Goal: Task Accomplishment & Management: Use online tool/utility

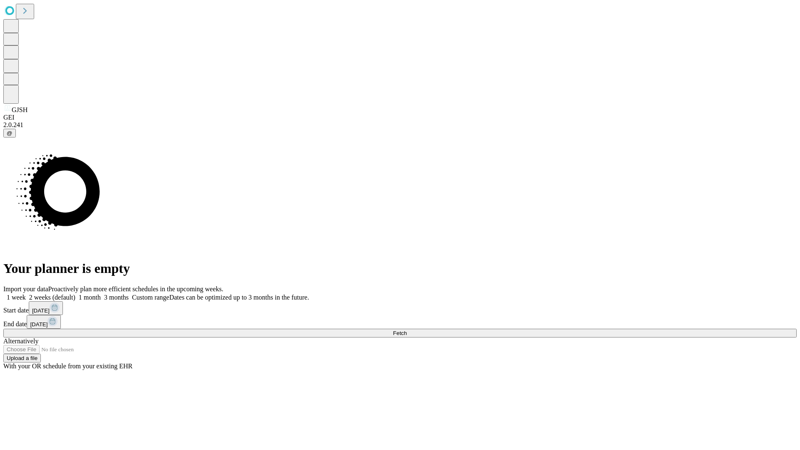
click at [26, 294] on label "1 week" at bounding box center [14, 297] width 22 height 7
click at [407, 330] on span "Fetch" at bounding box center [400, 333] width 14 height 6
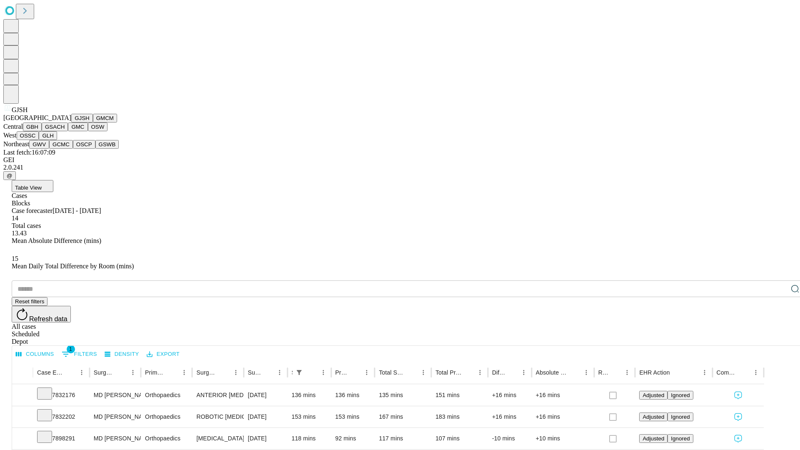
click at [93, 122] on button "GMCM" at bounding box center [105, 118] width 24 height 9
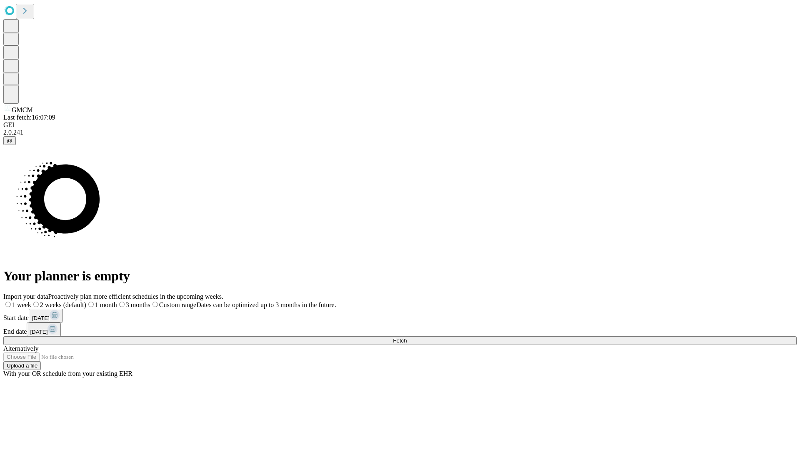
click at [31, 301] on label "1 week" at bounding box center [17, 304] width 28 height 7
click at [407, 337] on span "Fetch" at bounding box center [400, 340] width 14 height 6
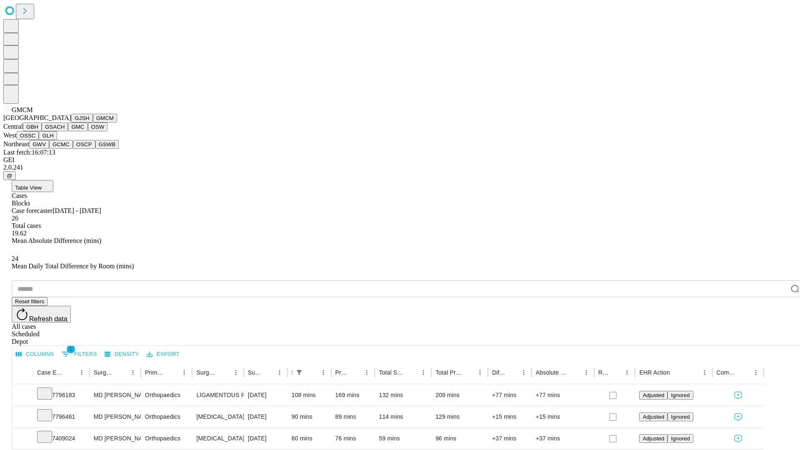
click at [42, 131] on button "GBH" at bounding box center [32, 126] width 19 height 9
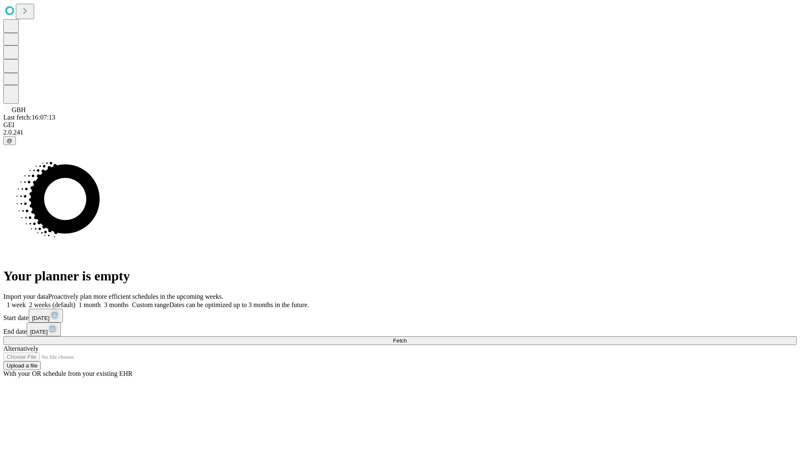
click at [26, 301] on label "1 week" at bounding box center [14, 304] width 22 height 7
click at [407, 337] on span "Fetch" at bounding box center [400, 340] width 14 height 6
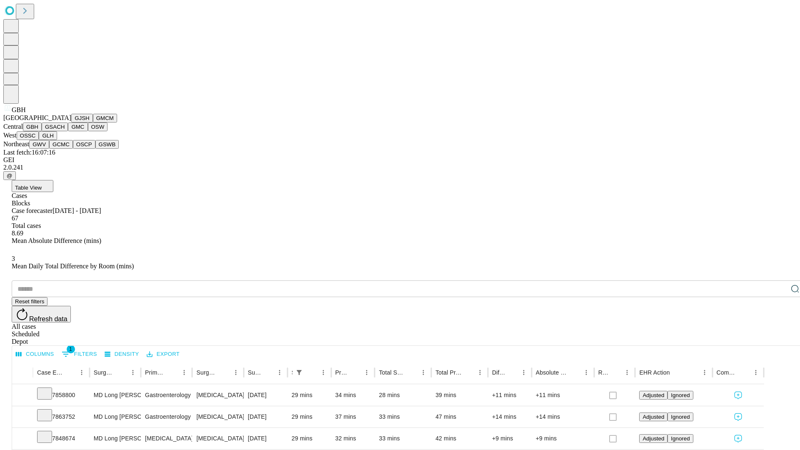
click at [65, 131] on button "GSACH" at bounding box center [55, 126] width 26 height 9
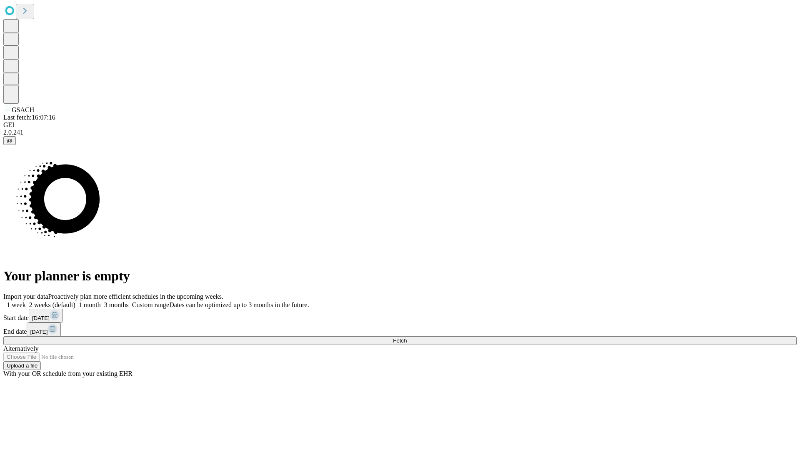
click at [26, 301] on label "1 week" at bounding box center [14, 304] width 22 height 7
click at [407, 337] on span "Fetch" at bounding box center [400, 340] width 14 height 6
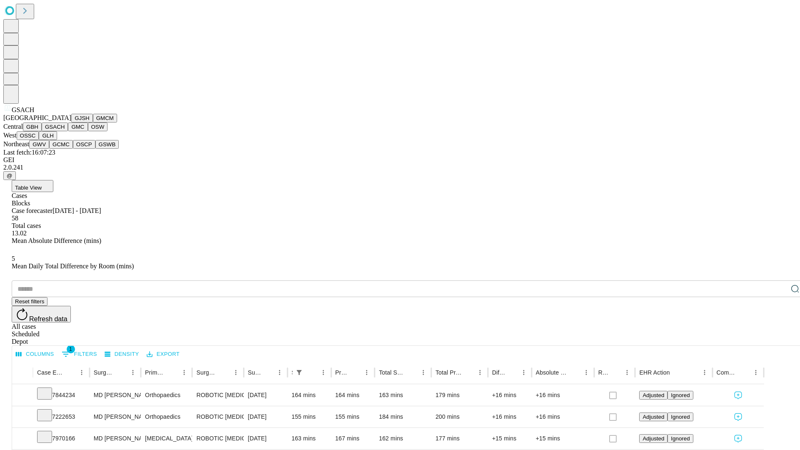
click at [68, 131] on button "GMC" at bounding box center [78, 126] width 20 height 9
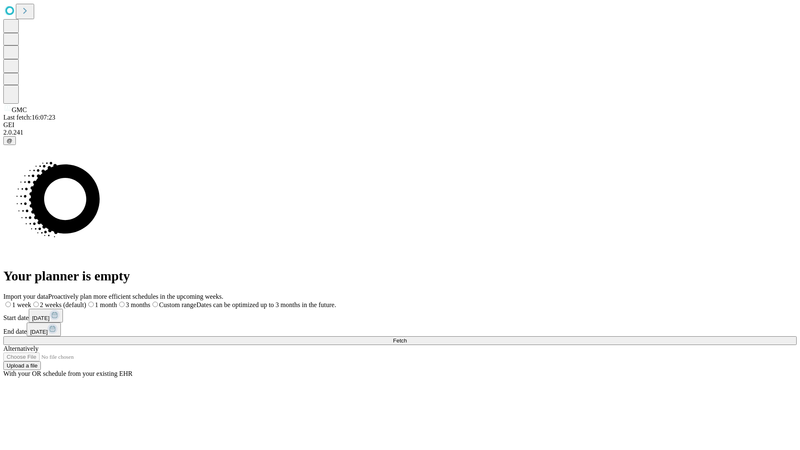
click at [31, 301] on label "1 week" at bounding box center [17, 304] width 28 height 7
click at [407, 337] on span "Fetch" at bounding box center [400, 340] width 14 height 6
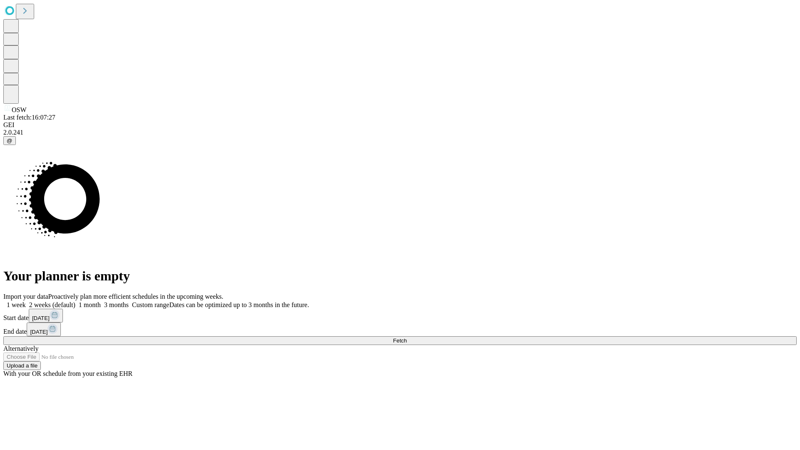
click at [26, 301] on label "1 week" at bounding box center [14, 304] width 22 height 7
click at [407, 337] on span "Fetch" at bounding box center [400, 340] width 14 height 6
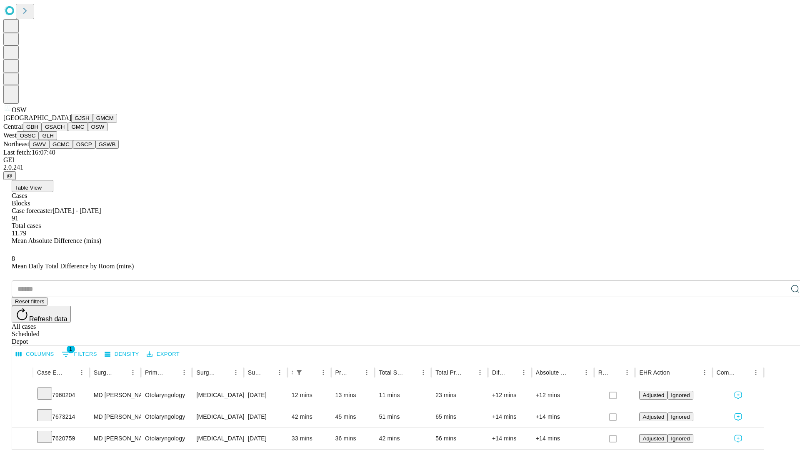
click at [39, 140] on button "OSSC" at bounding box center [28, 135] width 22 height 9
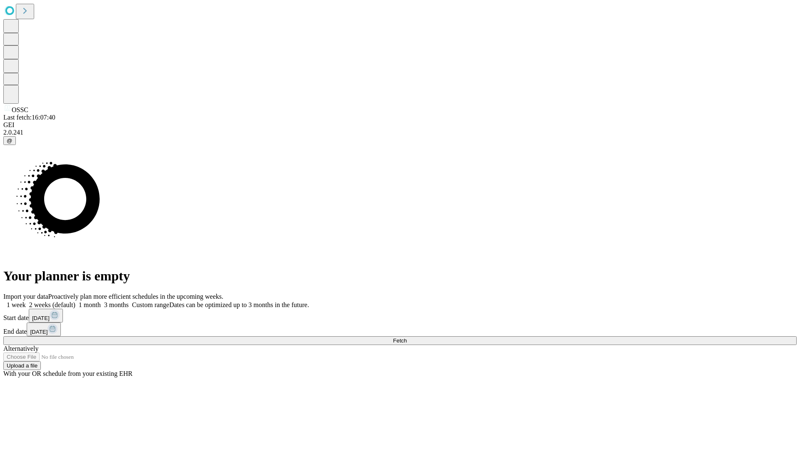
click at [26, 301] on label "1 week" at bounding box center [14, 304] width 22 height 7
click at [407, 337] on span "Fetch" at bounding box center [400, 340] width 14 height 6
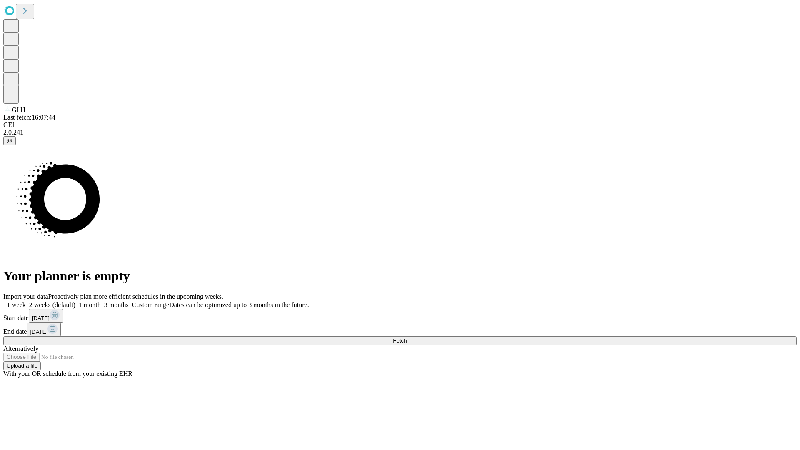
click at [26, 301] on label "1 week" at bounding box center [14, 304] width 22 height 7
click at [407, 337] on span "Fetch" at bounding box center [400, 340] width 14 height 6
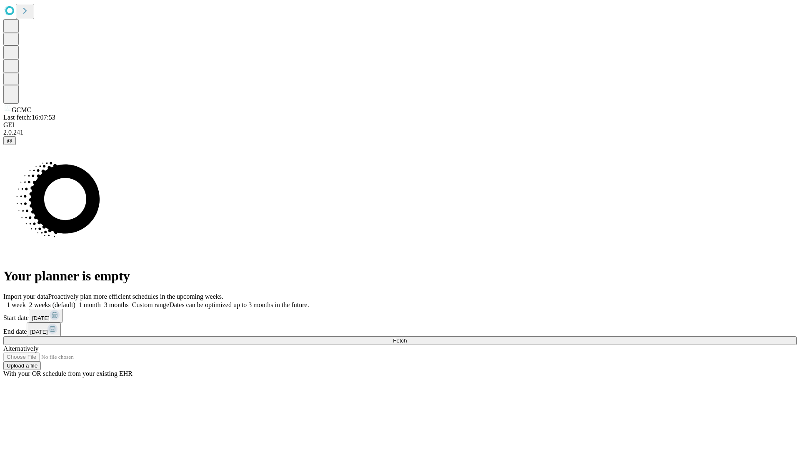
click at [26, 301] on label "1 week" at bounding box center [14, 304] width 22 height 7
click at [407, 337] on span "Fetch" at bounding box center [400, 340] width 14 height 6
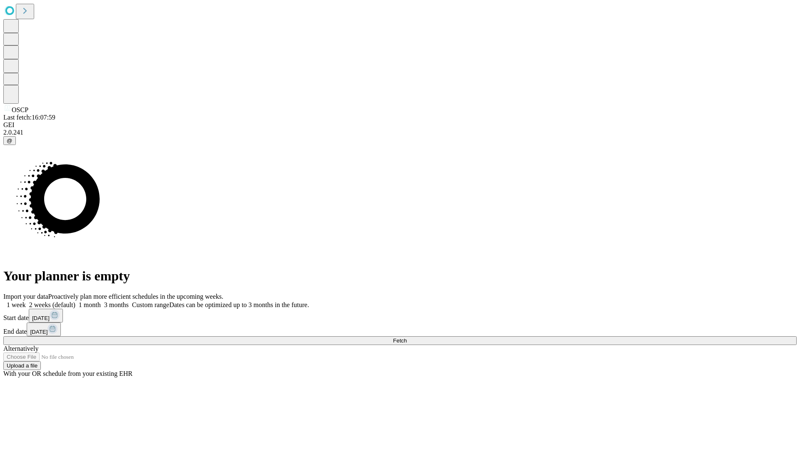
click at [26, 301] on label "1 week" at bounding box center [14, 304] width 22 height 7
click at [407, 337] on span "Fetch" at bounding box center [400, 340] width 14 height 6
